Goal: Task Accomplishment & Management: Use online tool/utility

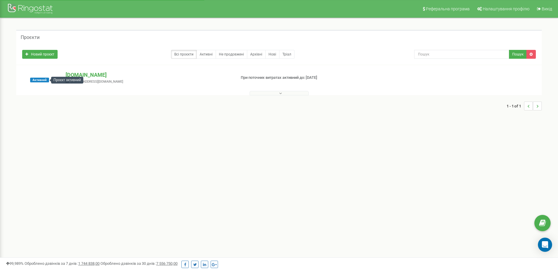
click at [43, 81] on span "Активний" at bounding box center [39, 80] width 19 height 5
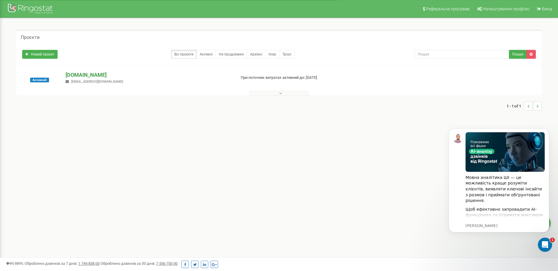
click at [85, 75] on p "[DOMAIN_NAME]" at bounding box center [148, 75] width 165 height 8
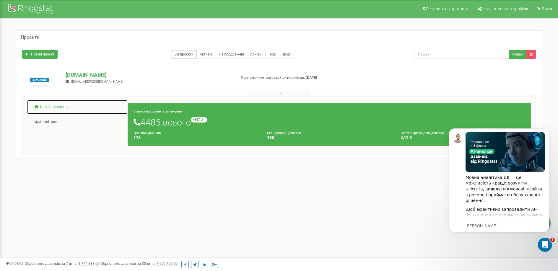
click at [61, 107] on link "Центр звернень" at bounding box center [77, 107] width 101 height 14
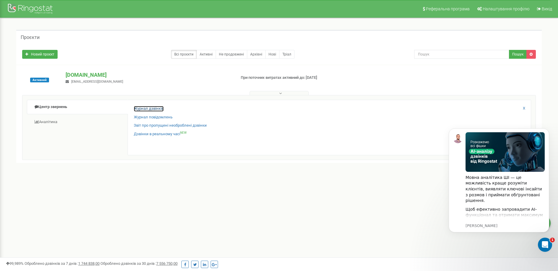
click at [147, 109] on link "Журнал дзвінків" at bounding box center [149, 109] width 30 height 6
